Goal: Browse casually: Explore the website without a specific task or goal

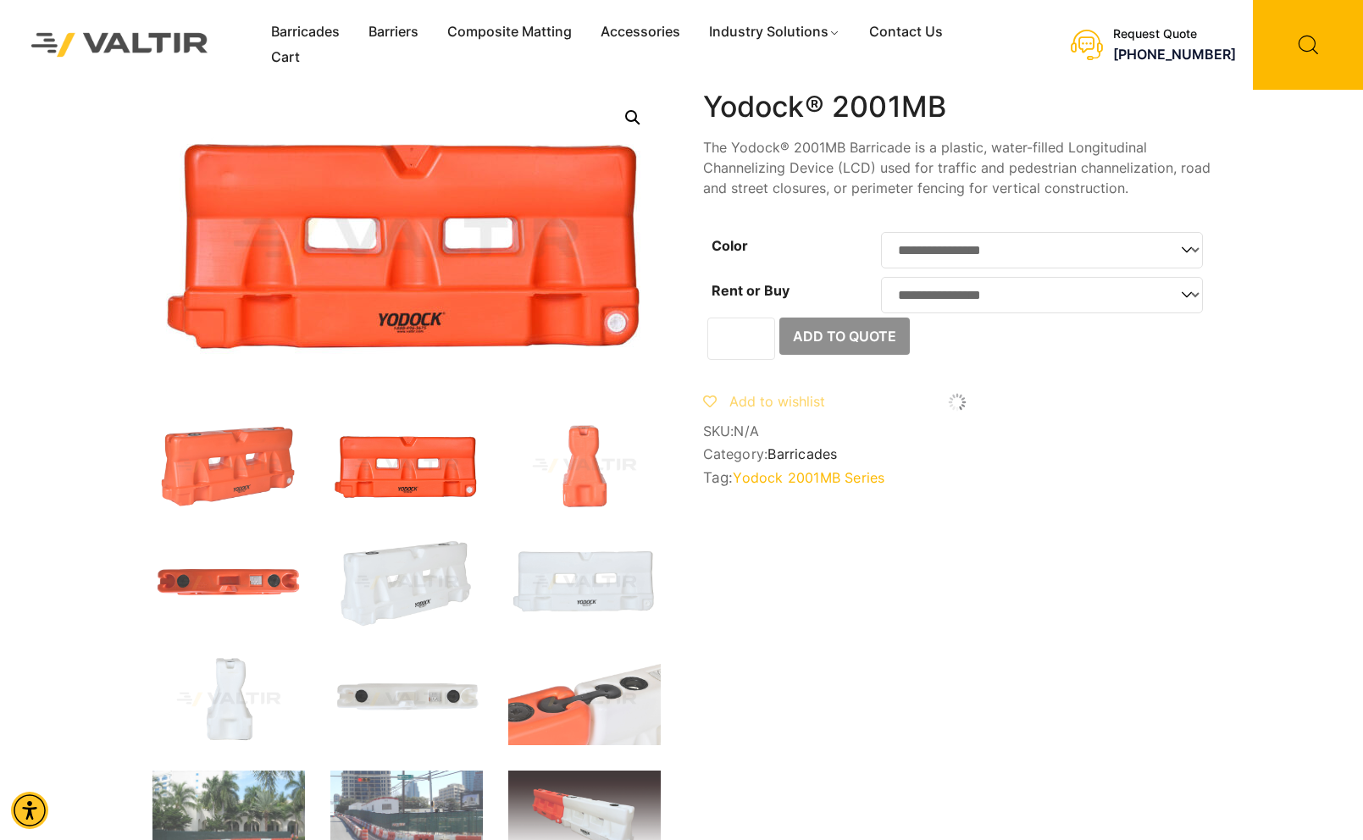
scroll to position [0, 508]
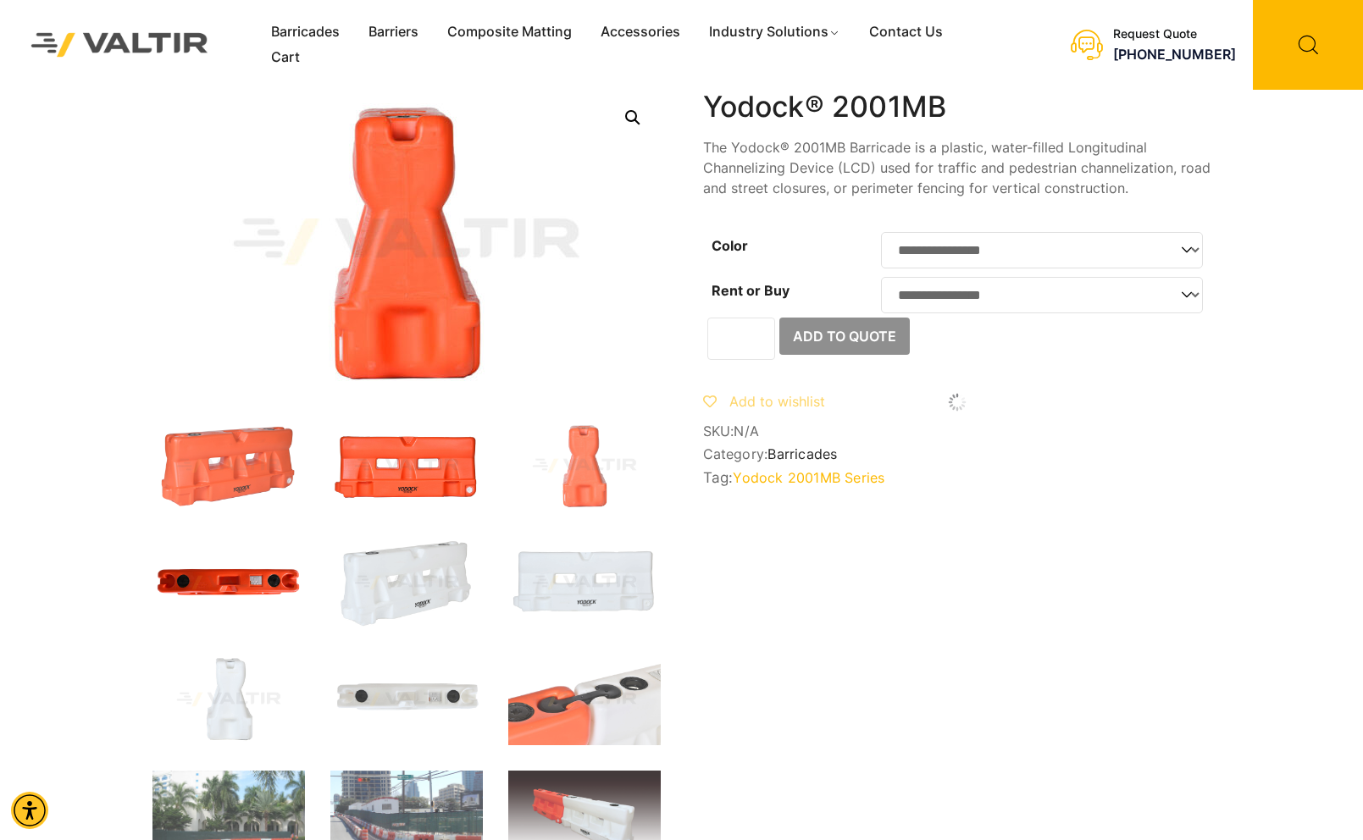
click at [244, 577] on img at bounding box center [228, 582] width 152 height 91
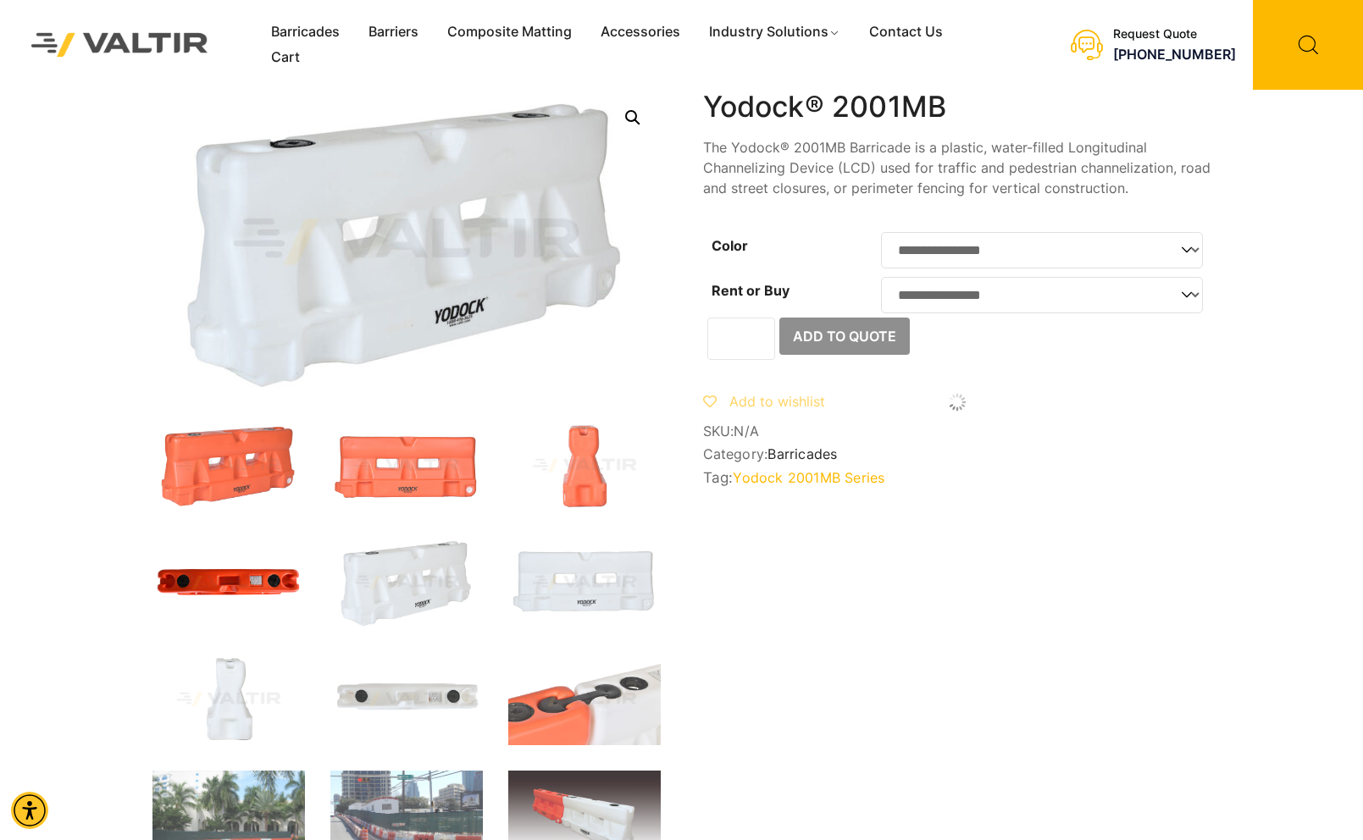
click at [243, 588] on img at bounding box center [228, 582] width 152 height 91
click at [230, 574] on img at bounding box center [228, 582] width 152 height 91
drag, startPoint x: 463, startPoint y: 226, endPoint x: 463, endPoint y: 396, distance: 169.4
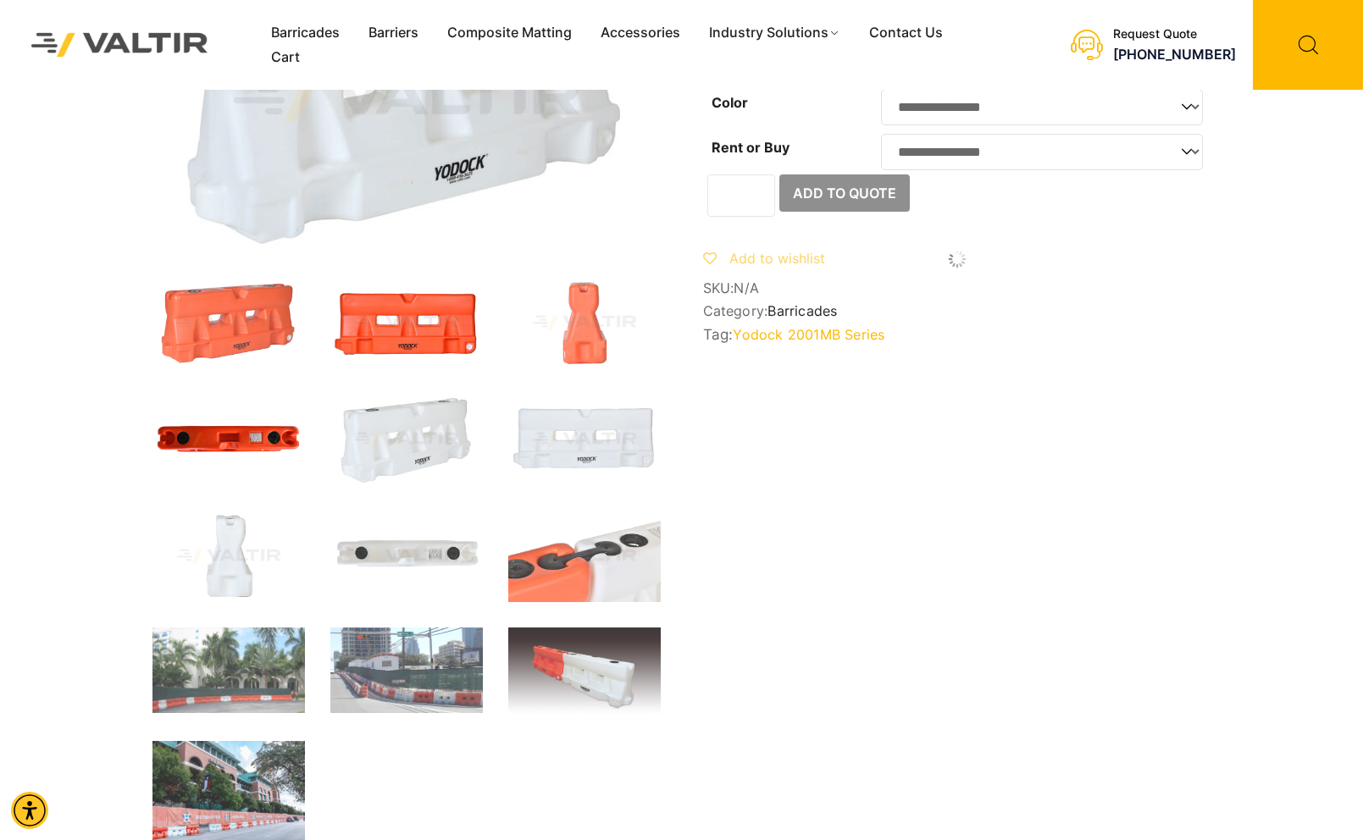
scroll to position [0, 0]
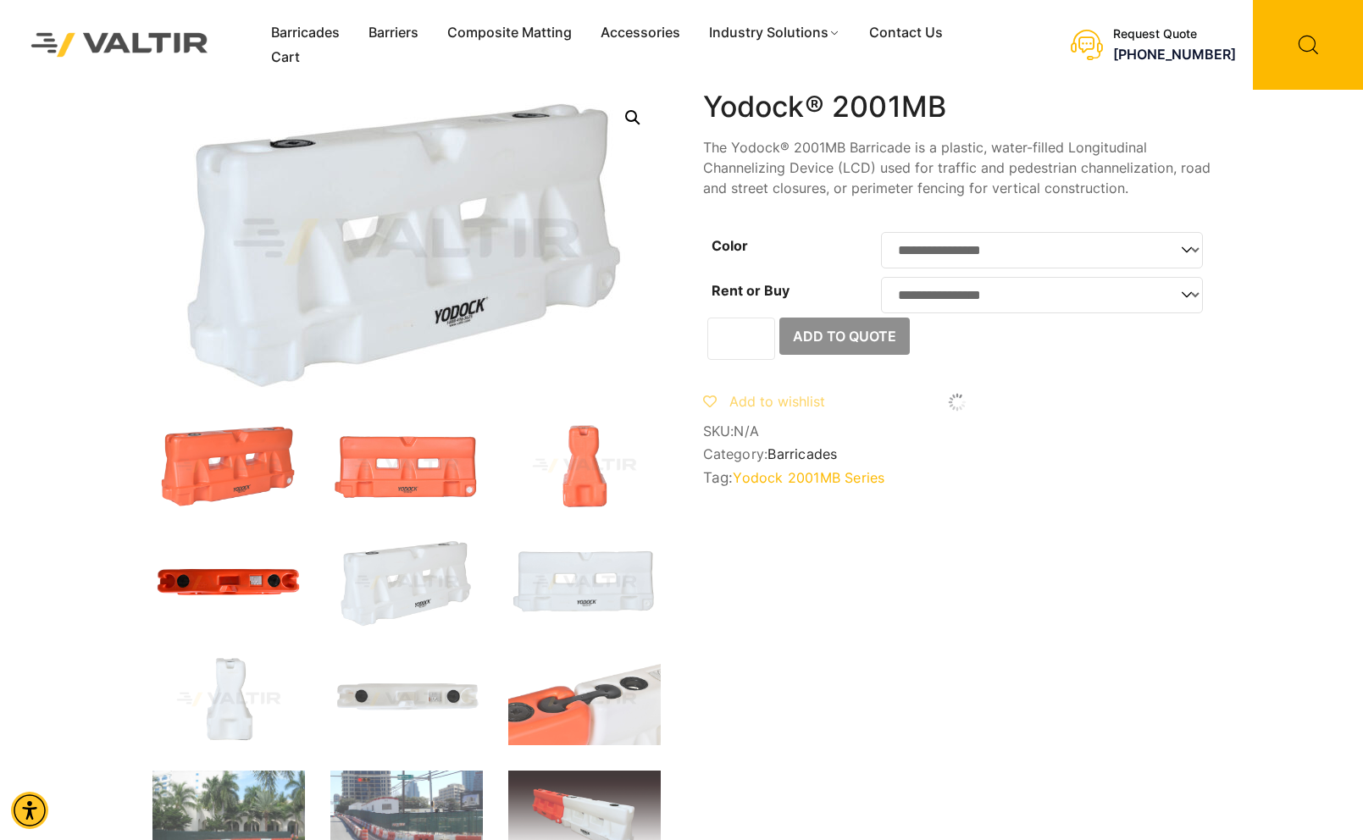
click at [480, 191] on img at bounding box center [406, 242] width 508 height 305
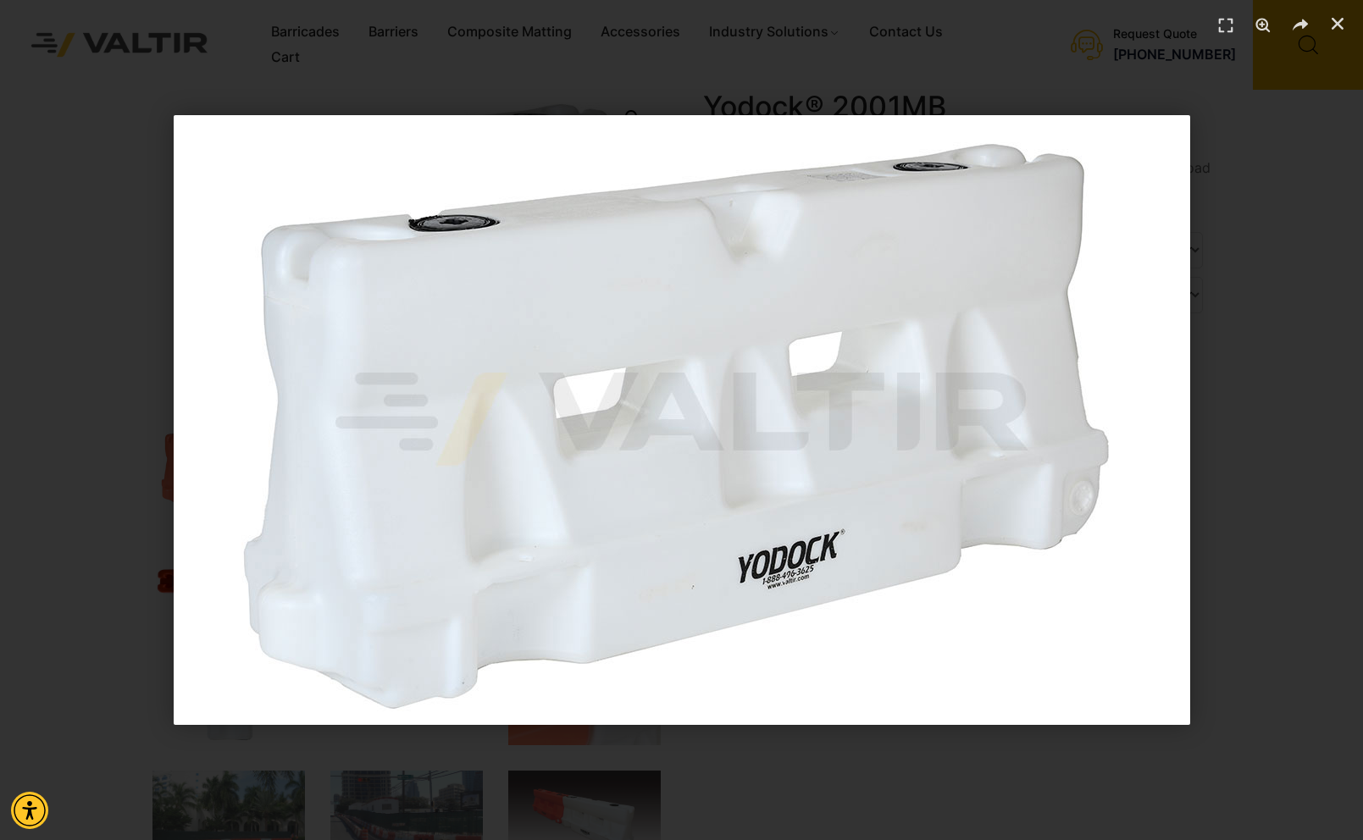
click at [870, 335] on img "1 / 1" at bounding box center [682, 420] width 1017 height 610
click at [1318, 424] on div "1 / 1" at bounding box center [681, 420] width 1363 height 840
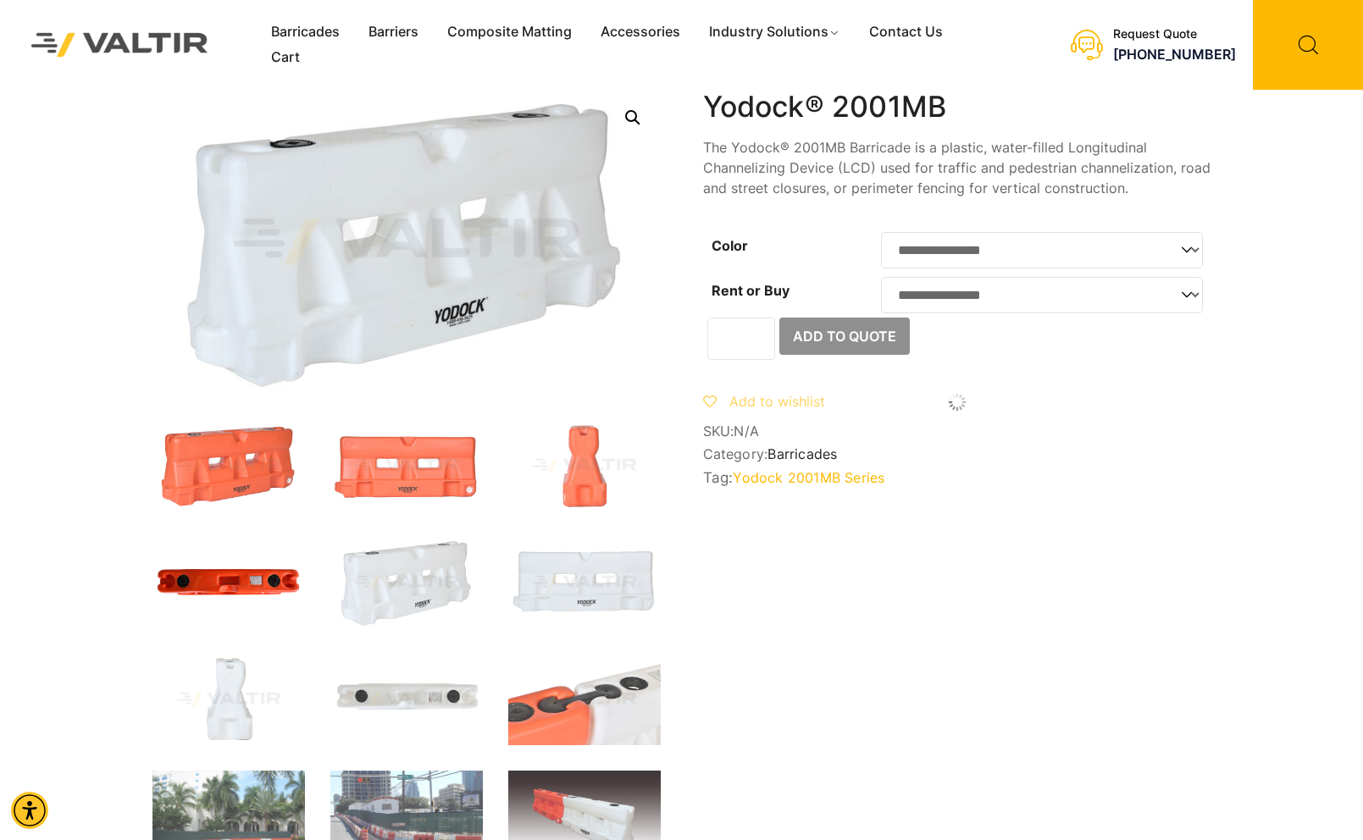
click at [241, 587] on img at bounding box center [228, 582] width 152 height 91
click at [419, 690] on img at bounding box center [406, 699] width 152 height 91
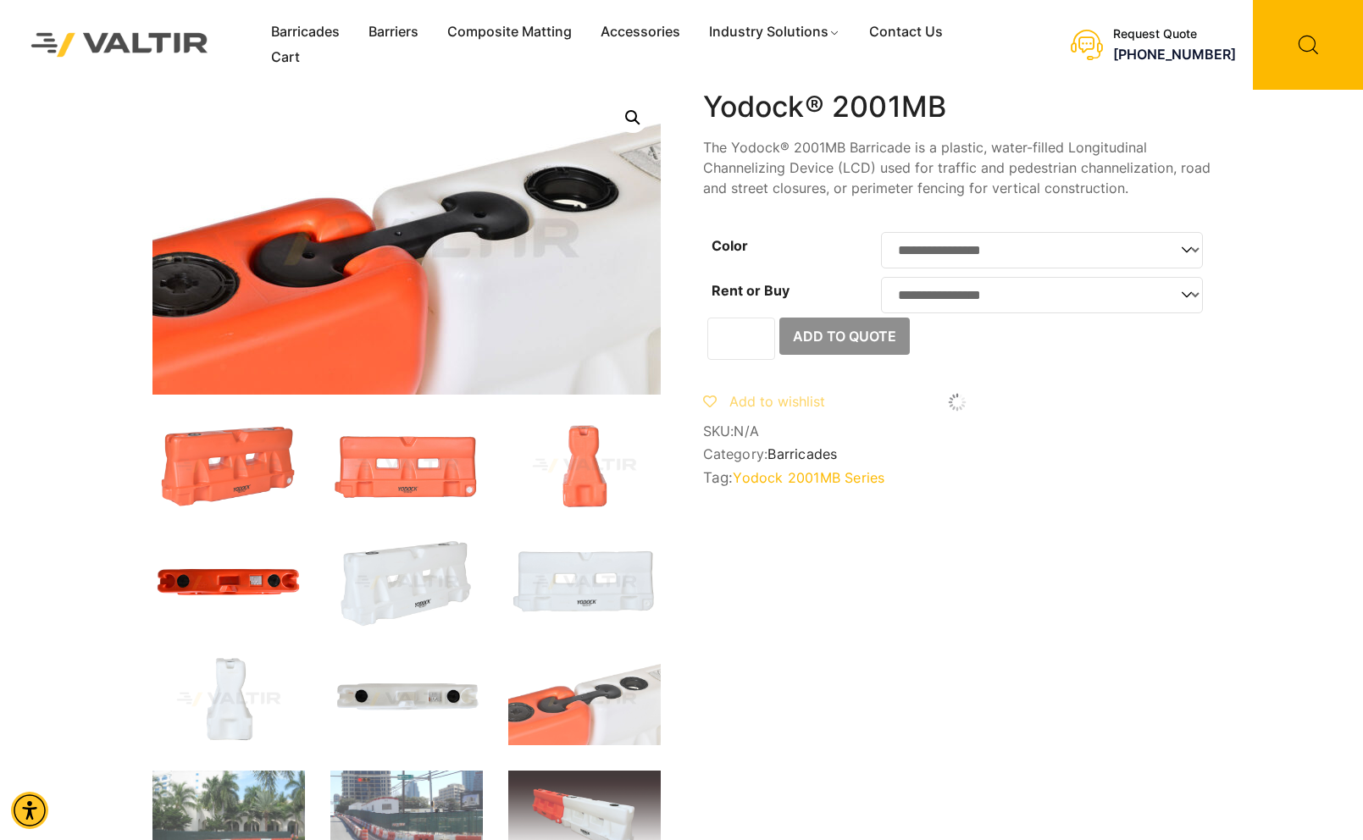
click at [224, 586] on img at bounding box center [228, 582] width 152 height 91
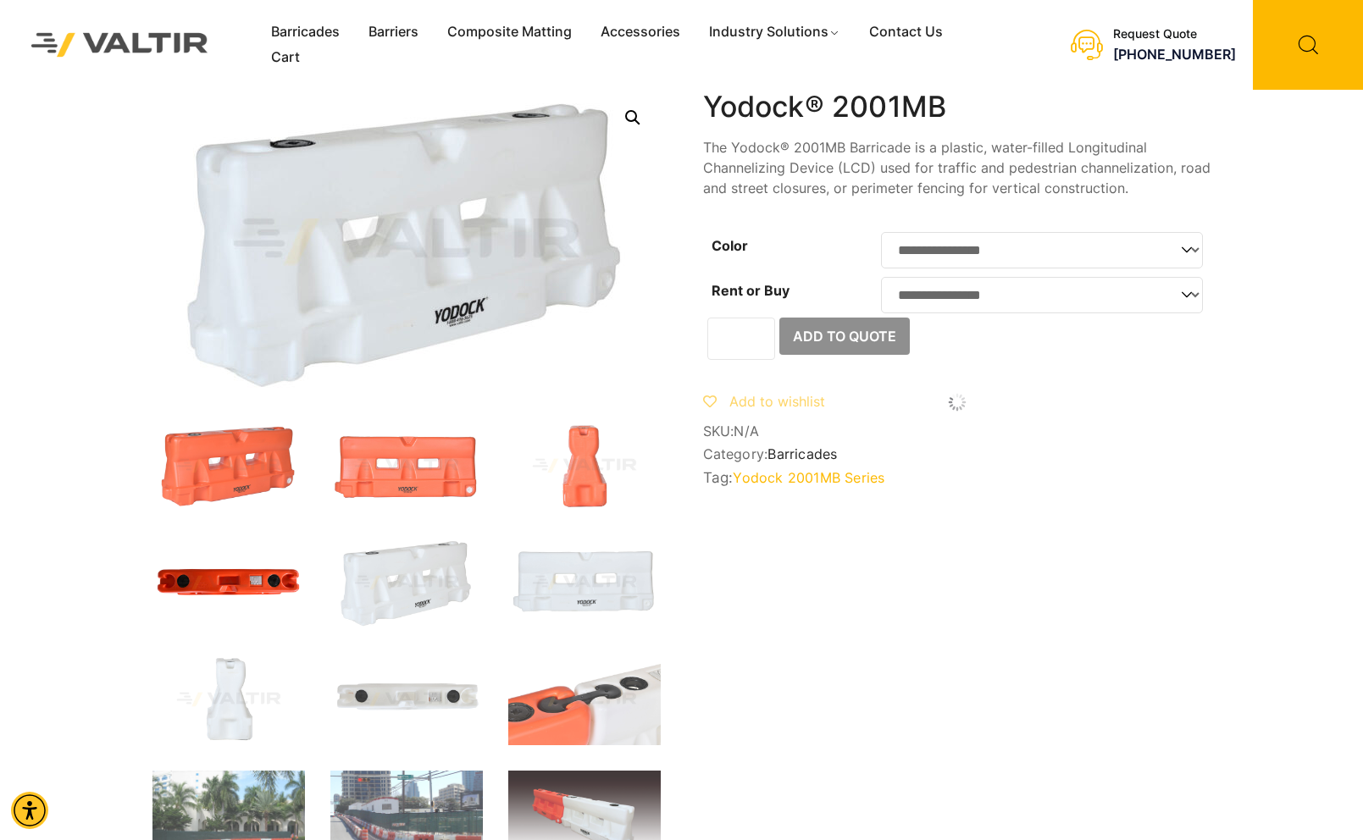
click at [224, 586] on img at bounding box center [228, 582] width 152 height 91
click at [227, 591] on img at bounding box center [228, 582] width 152 height 91
drag, startPoint x: 228, startPoint y: 593, endPoint x: 278, endPoint y: 600, distance: 50.4
click at [229, 593] on img at bounding box center [228, 582] width 152 height 91
click at [435, 474] on img at bounding box center [406, 465] width 152 height 91
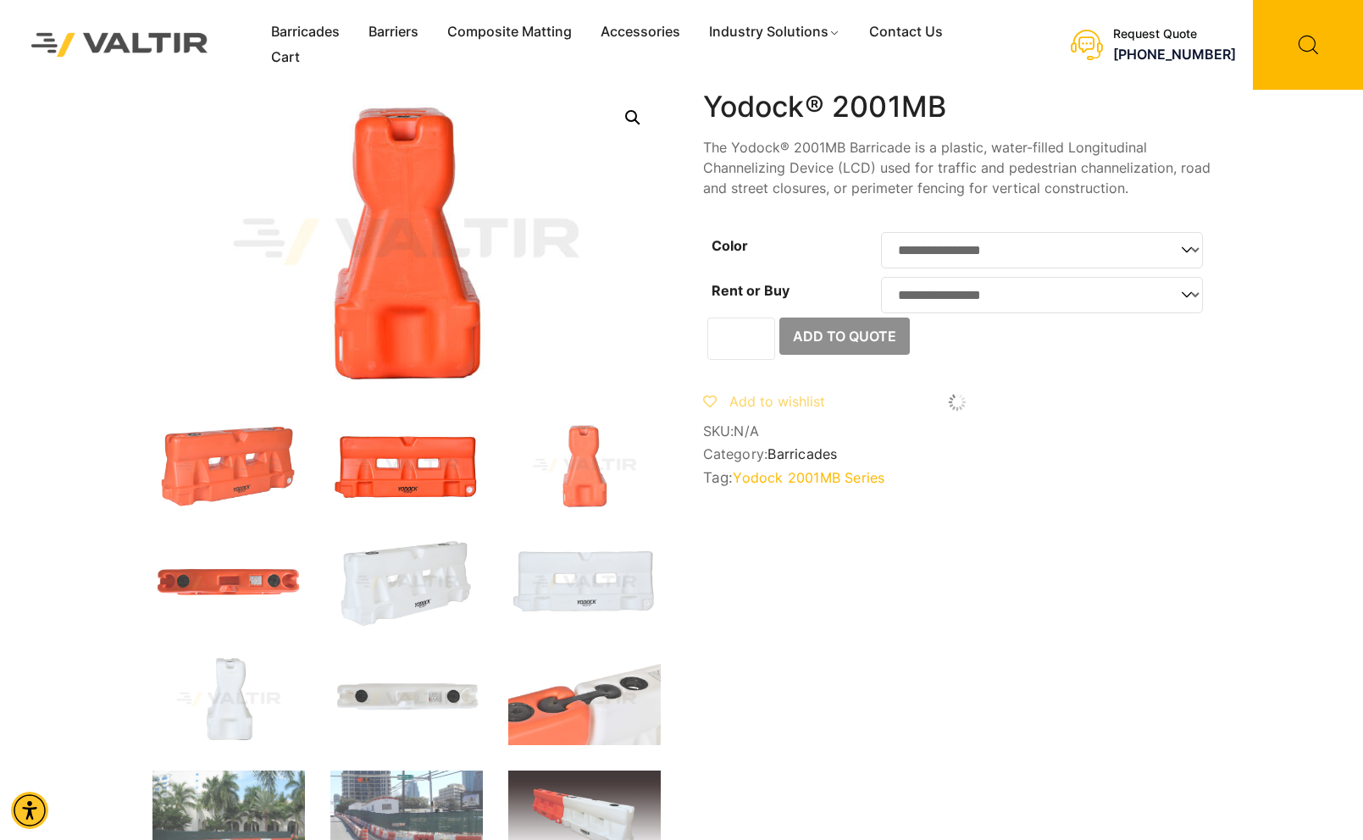
click at [435, 477] on img at bounding box center [406, 465] width 152 height 91
click at [436, 477] on img at bounding box center [406, 465] width 152 height 91
click at [436, 478] on img at bounding box center [406, 465] width 152 height 91
click at [436, 413] on div at bounding box center [406, 538] width 508 height 896
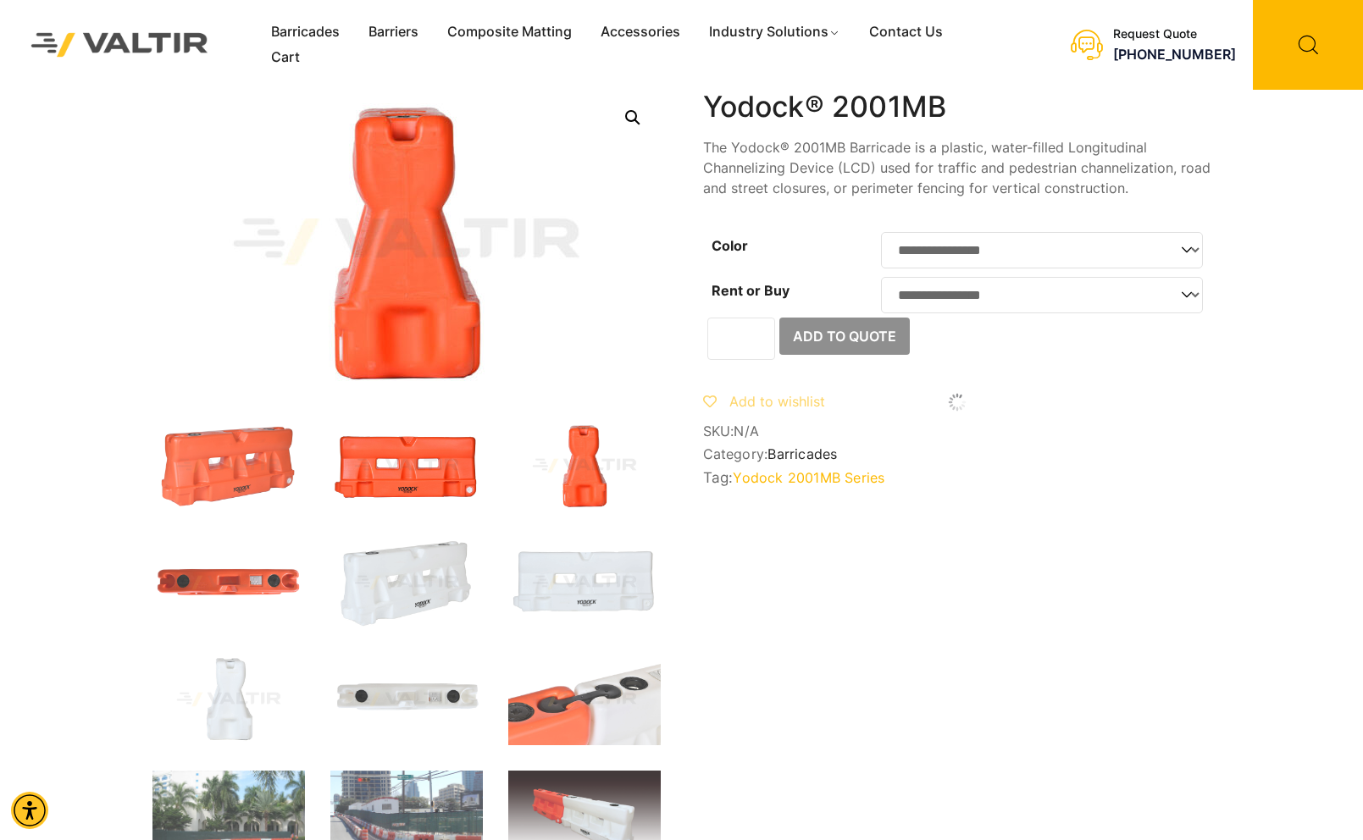
click at [537, 424] on img at bounding box center [584, 465] width 152 height 91
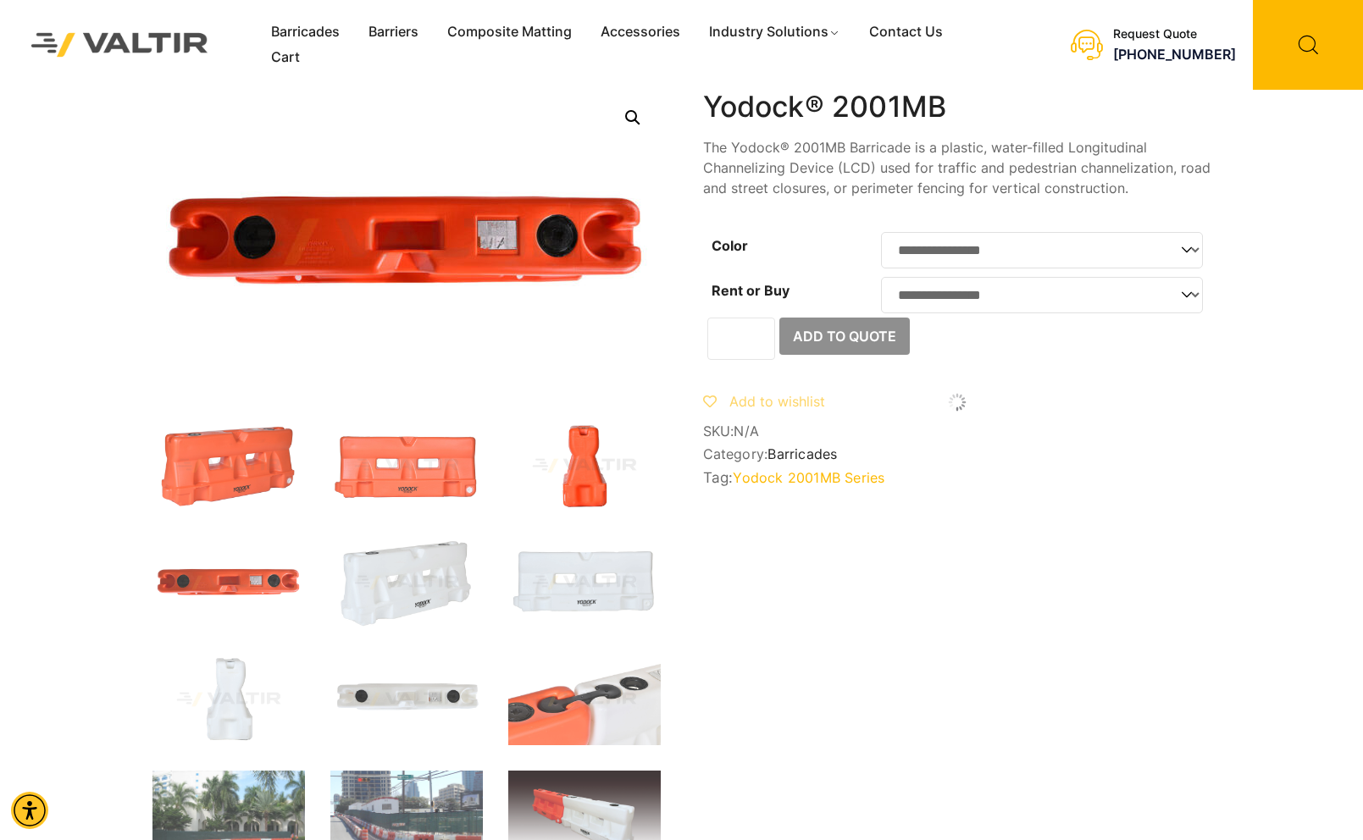
click at [640, 439] on img at bounding box center [584, 465] width 152 height 91
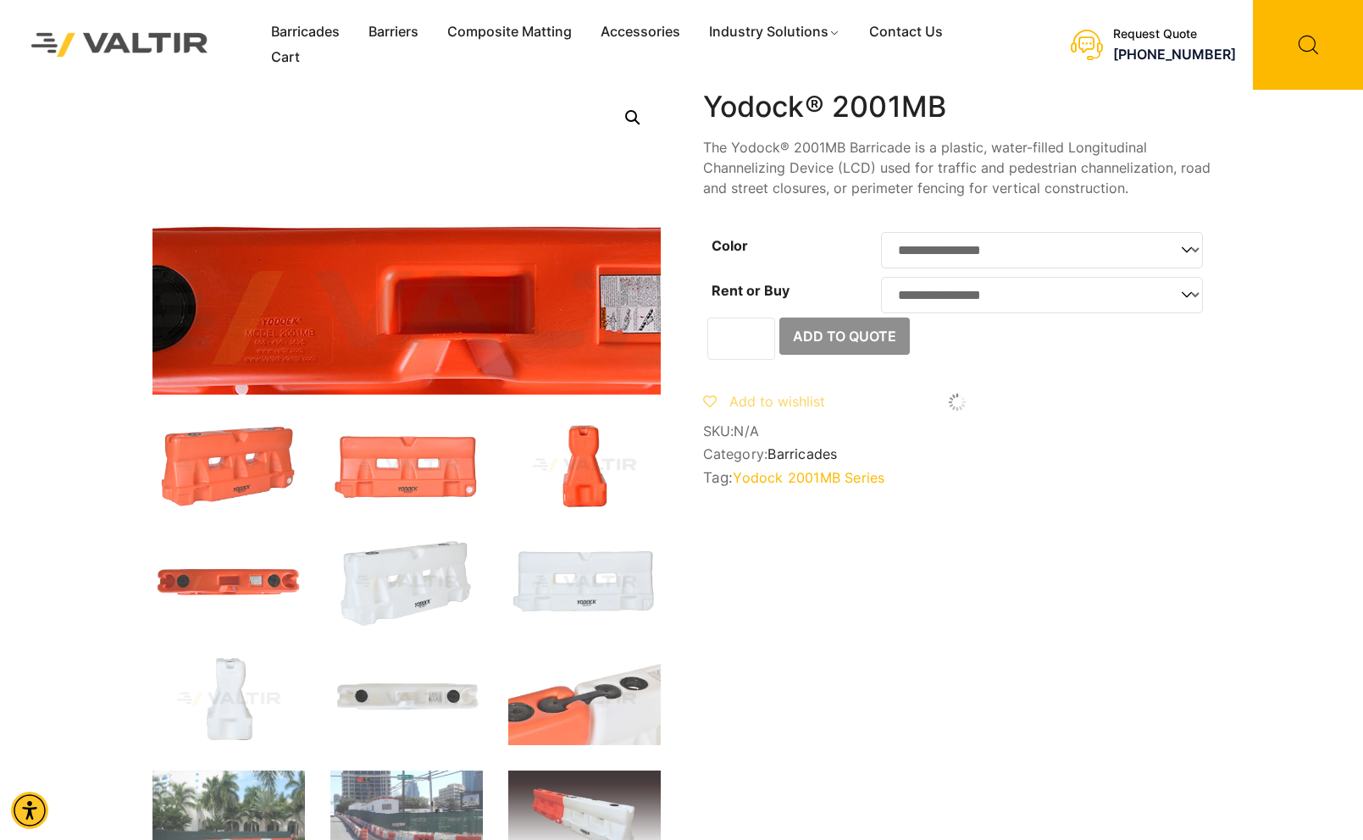
click at [354, 166] on img at bounding box center [458, 319] width 1017 height 610
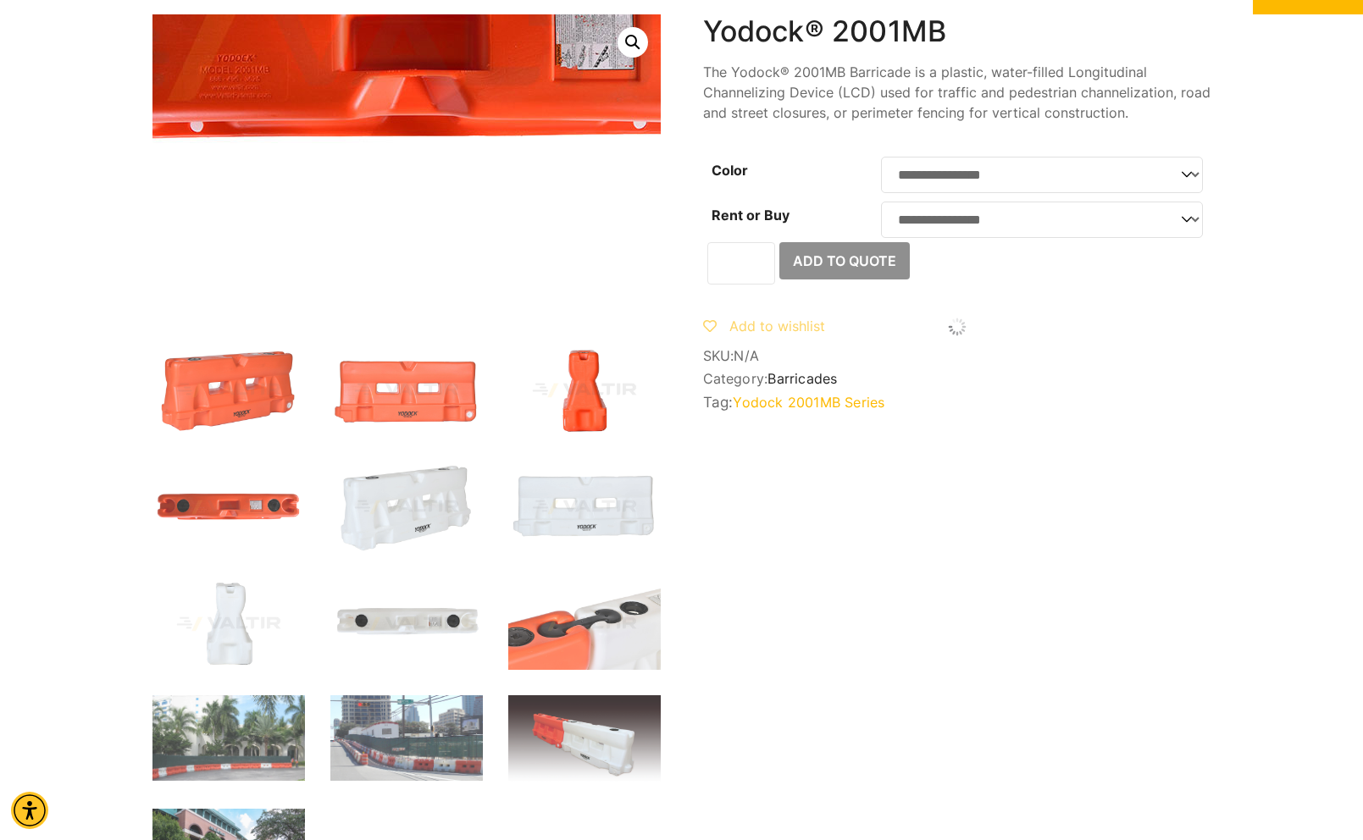
drag, startPoint x: 390, startPoint y: 291, endPoint x: 399, endPoint y: 280, distance: 14.4
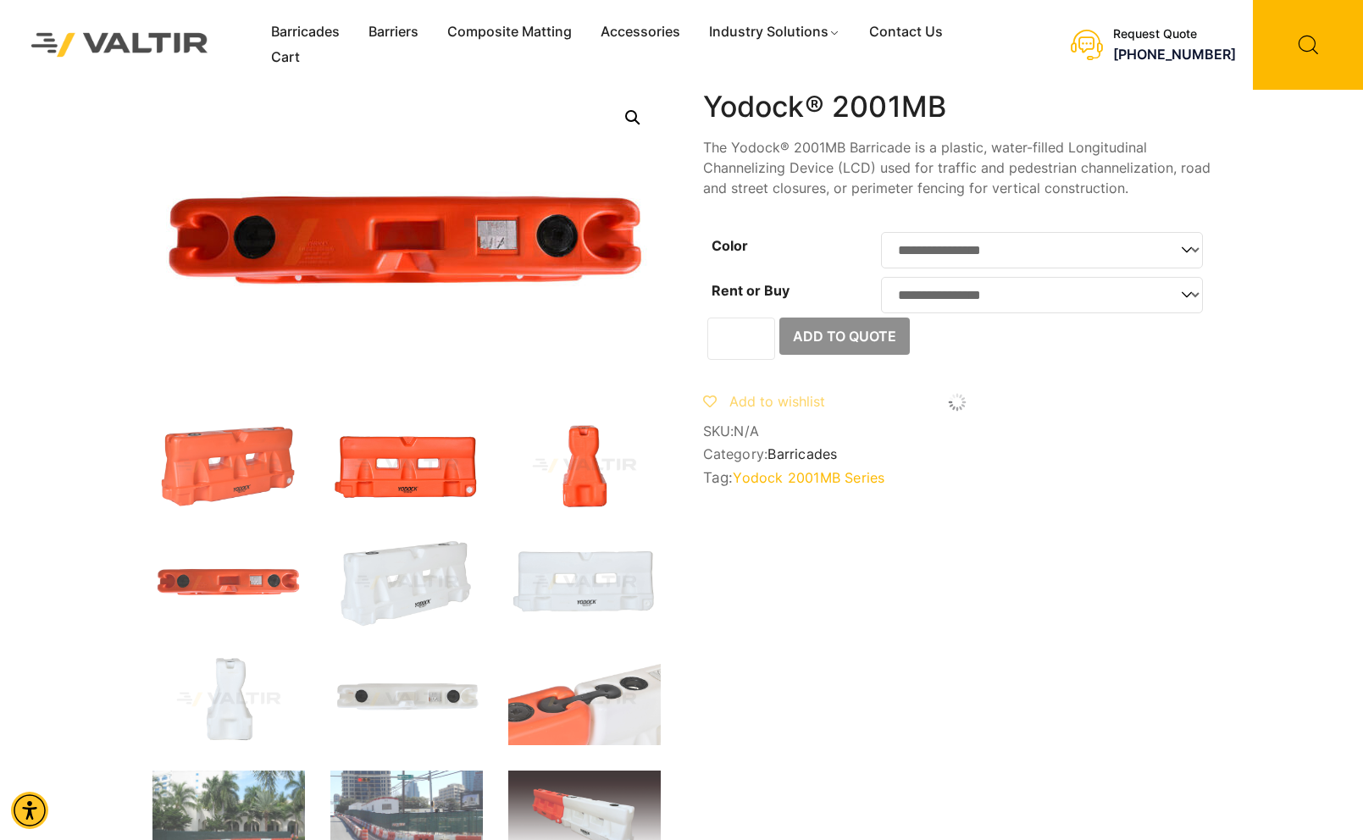
click at [388, 470] on img at bounding box center [406, 465] width 152 height 91
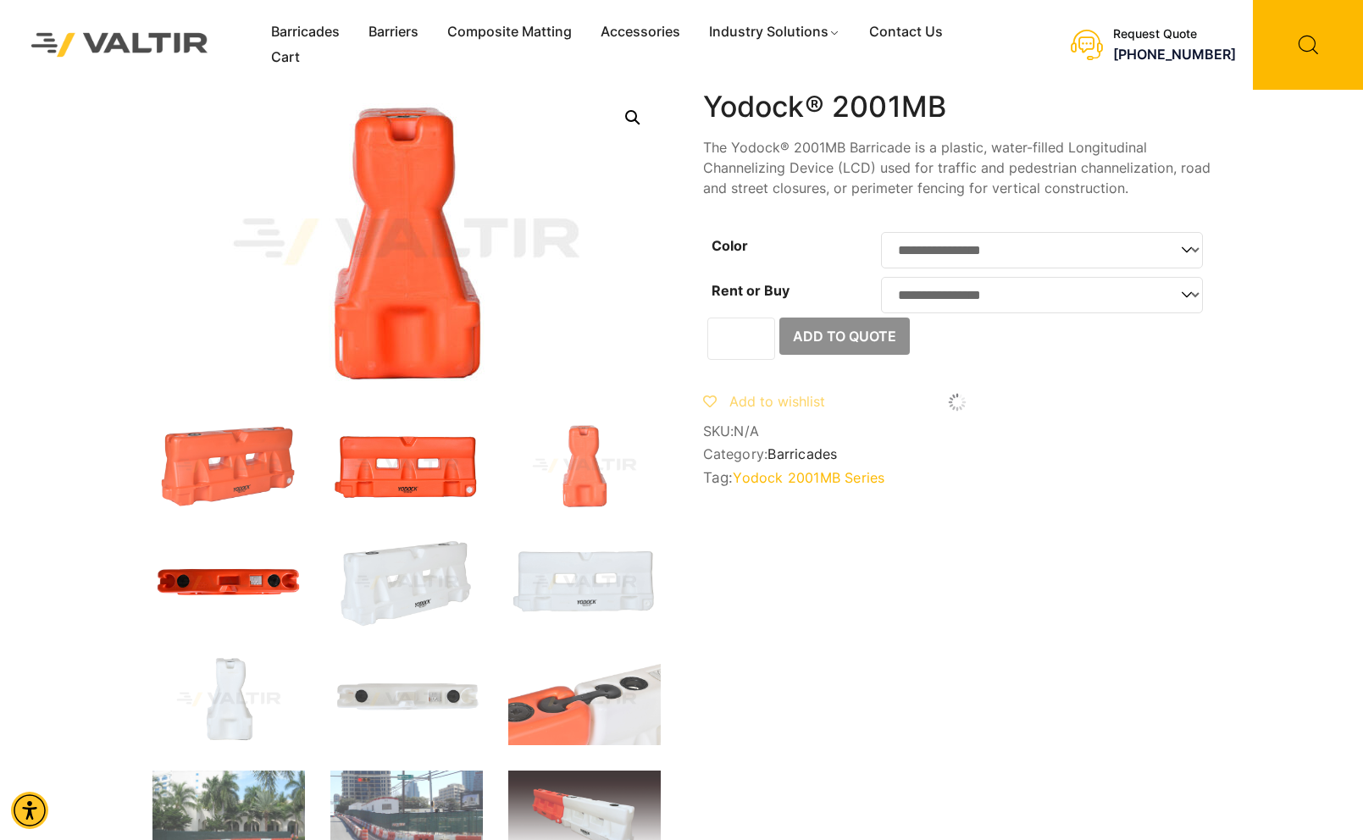
click at [211, 579] on img at bounding box center [228, 582] width 152 height 91
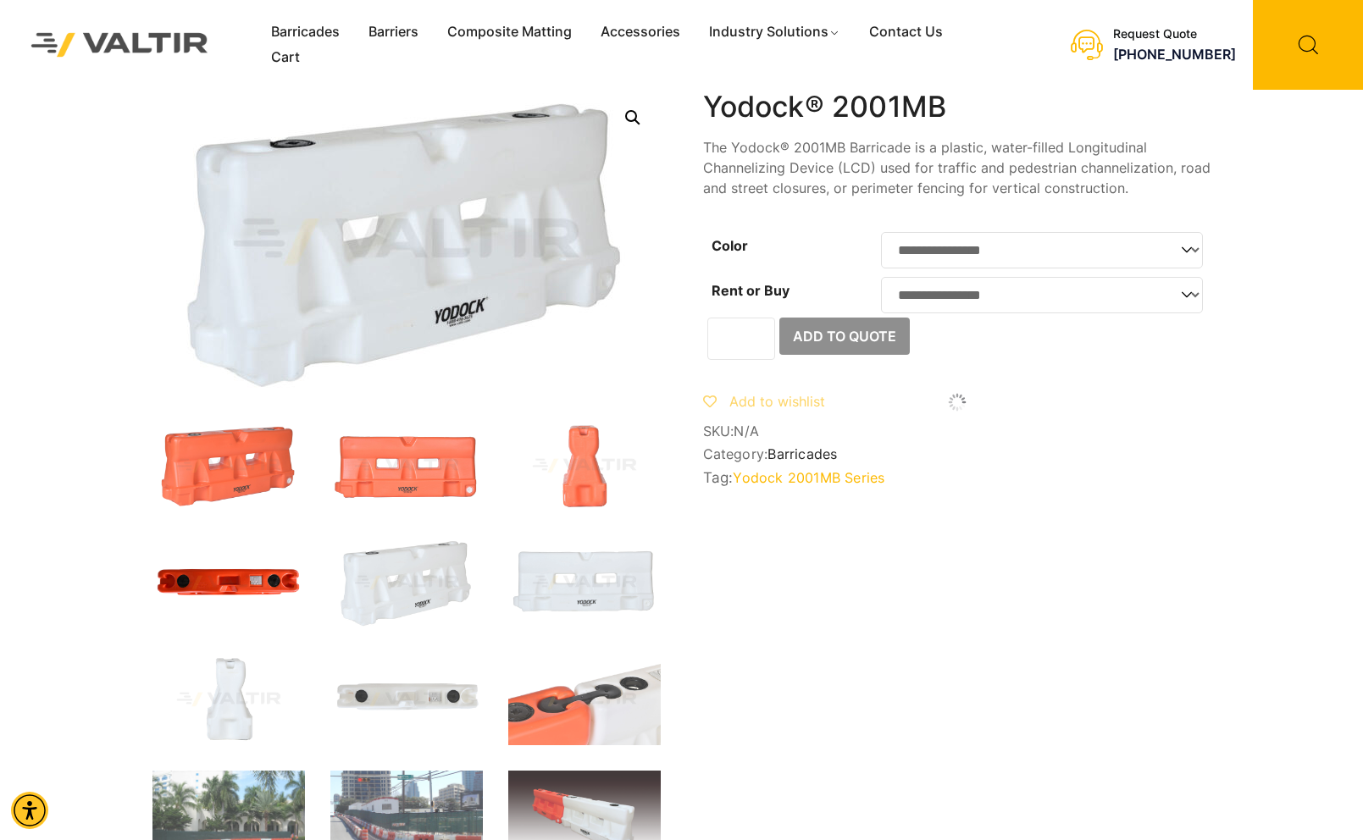
click at [213, 579] on img at bounding box center [228, 582] width 152 height 91
click at [451, 479] on img at bounding box center [406, 465] width 152 height 91
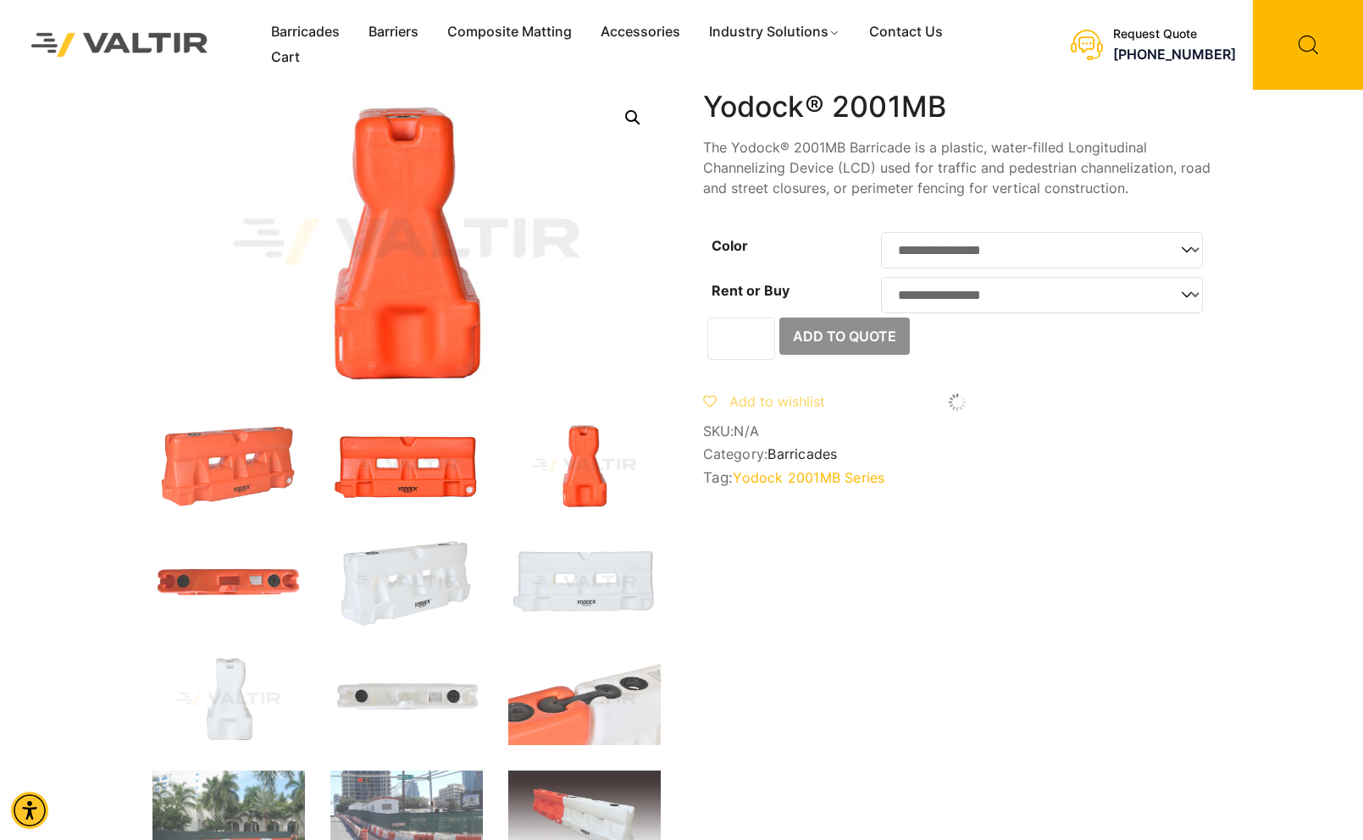
click at [600, 451] on img at bounding box center [584, 465] width 152 height 91
